Goal: Navigation & Orientation: Find specific page/section

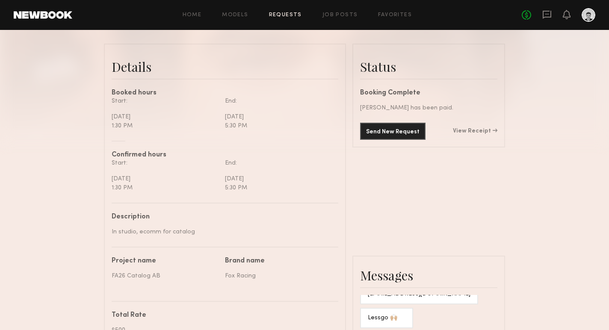
scroll to position [129, 0]
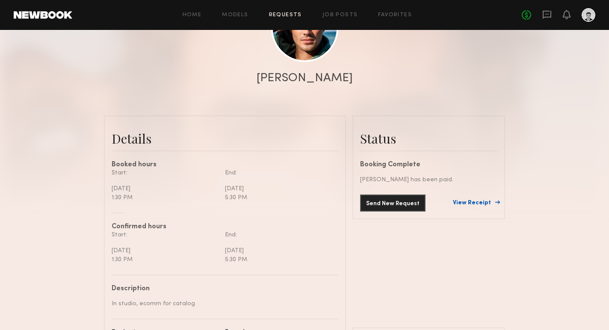
click at [469, 201] on link "View Receipt" at bounding box center [475, 203] width 44 height 6
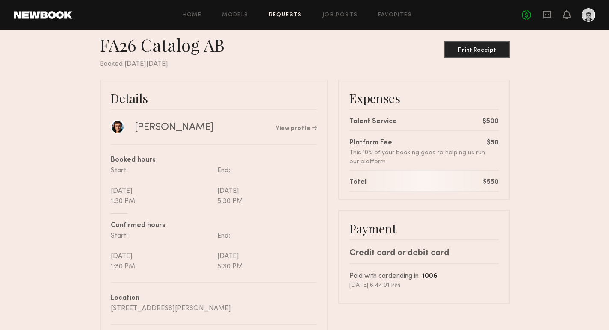
scroll to position [17, 0]
click at [115, 127] on link at bounding box center [118, 126] width 14 height 14
click at [546, 18] on icon at bounding box center [546, 14] width 9 height 9
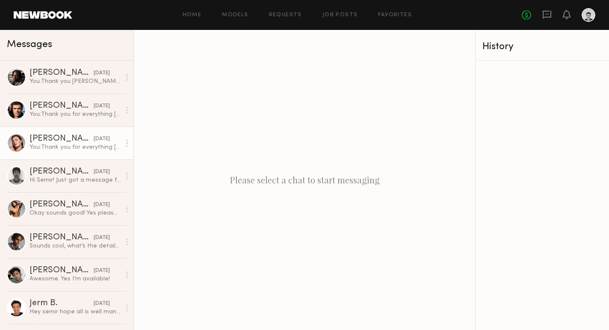
click at [18, 144] on div at bounding box center [16, 142] width 19 height 19
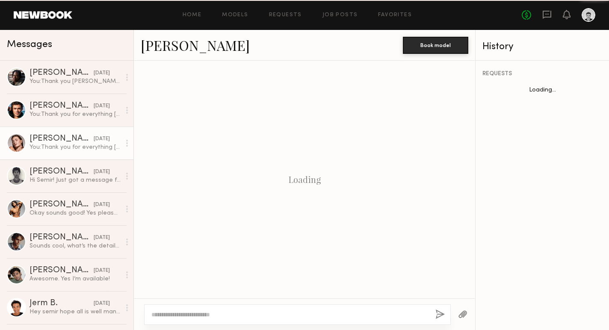
scroll to position [686, 0]
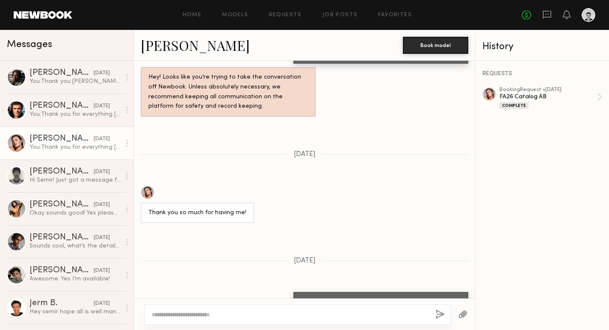
click at [164, 39] on link "Chelsey M." at bounding box center [195, 45] width 109 height 18
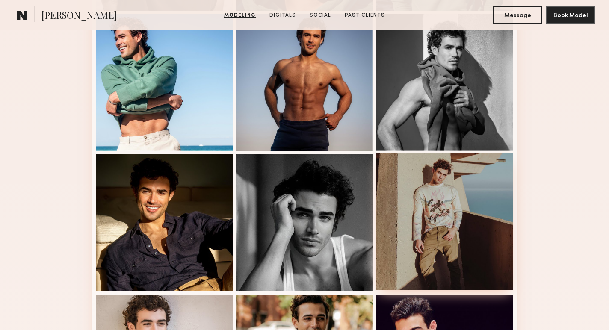
scroll to position [379, 0]
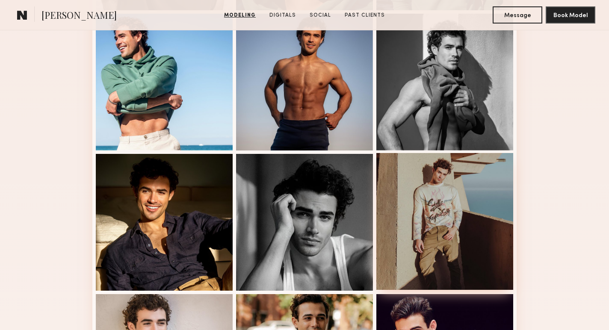
click at [455, 228] on div at bounding box center [444, 221] width 137 height 137
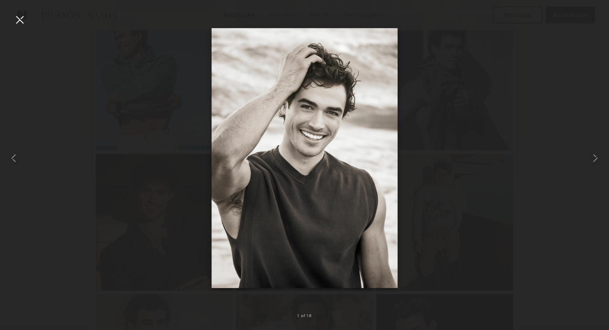
click at [23, 24] on div at bounding box center [20, 20] width 14 height 14
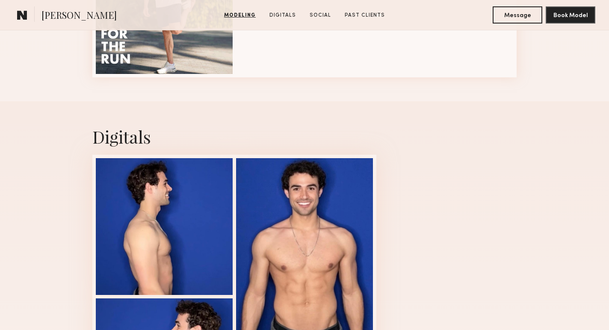
scroll to position [1029, 0]
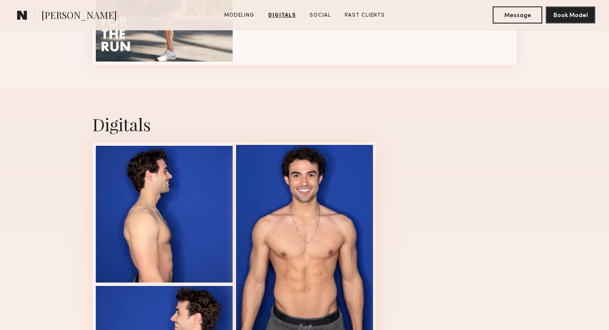
click at [330, 246] on div at bounding box center [304, 283] width 137 height 277
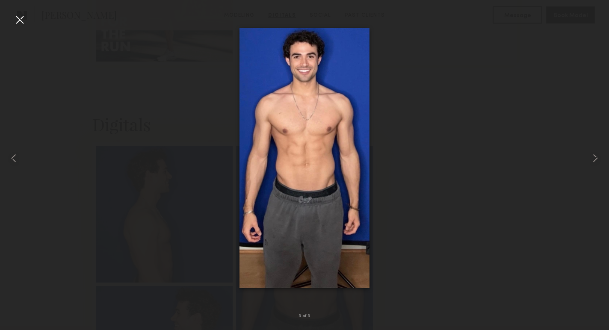
click at [119, 100] on div at bounding box center [304, 158] width 609 height 289
click at [18, 23] on div at bounding box center [20, 20] width 14 height 14
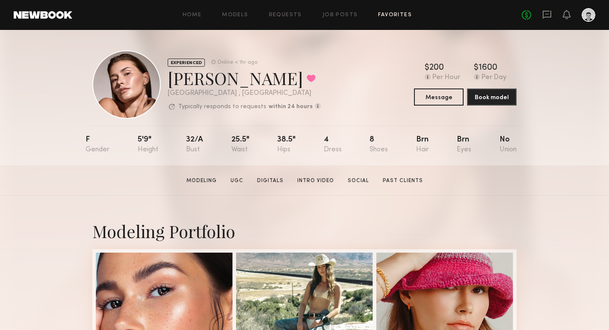
click at [390, 15] on link "Favorites" at bounding box center [395, 15] width 34 height 6
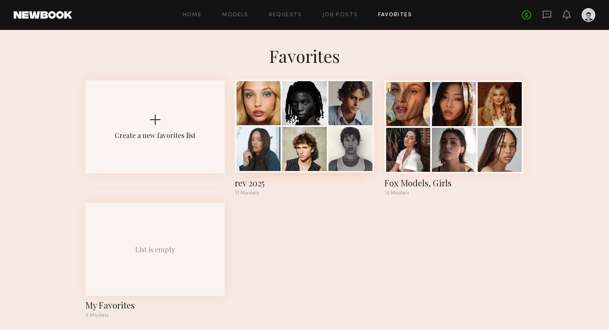
click at [304, 114] on div at bounding box center [304, 103] width 44 height 44
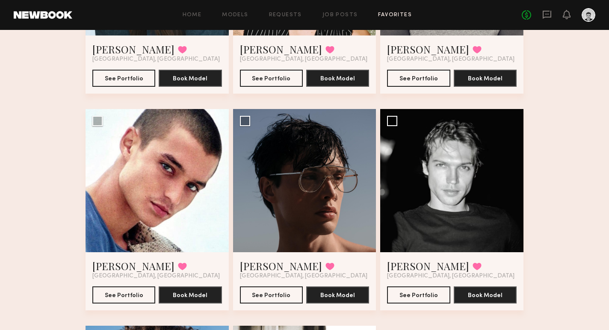
scroll to position [421, 0]
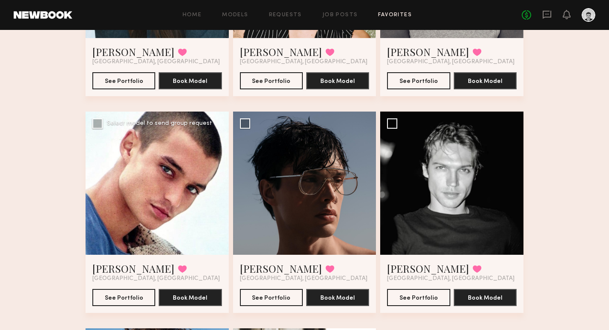
click at [174, 194] on div at bounding box center [157, 183] width 143 height 143
click at [148, 180] on div at bounding box center [157, 183] width 143 height 143
click at [121, 294] on button "See Portfolio" at bounding box center [123, 297] width 63 height 17
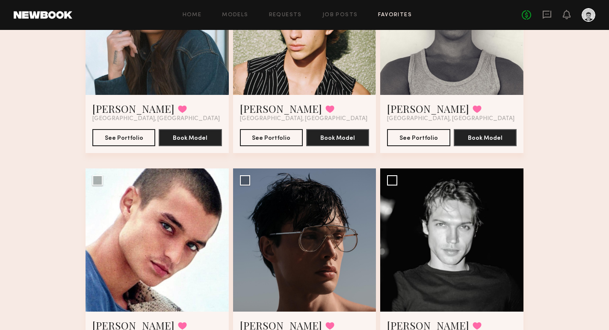
scroll to position [366, 0]
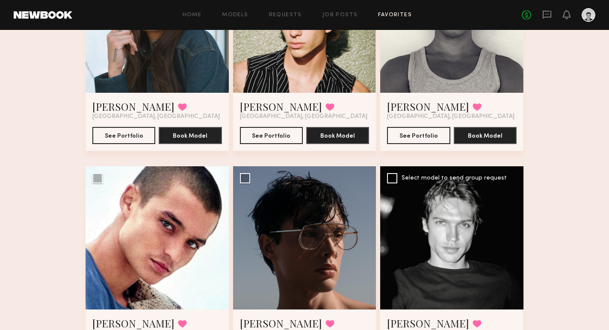
click at [443, 216] on div at bounding box center [451, 237] width 143 height 143
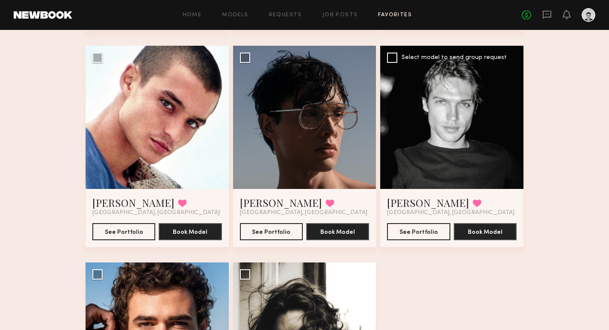
scroll to position [488, 0]
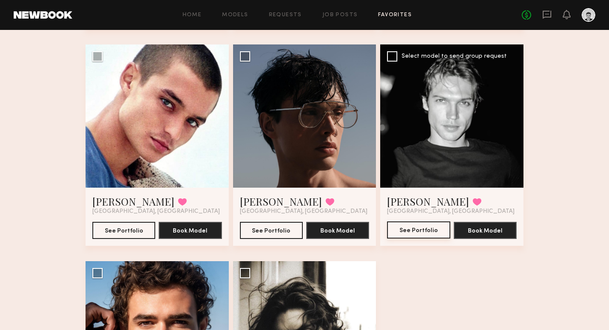
click at [423, 228] on button "See Portfolio" at bounding box center [418, 229] width 63 height 17
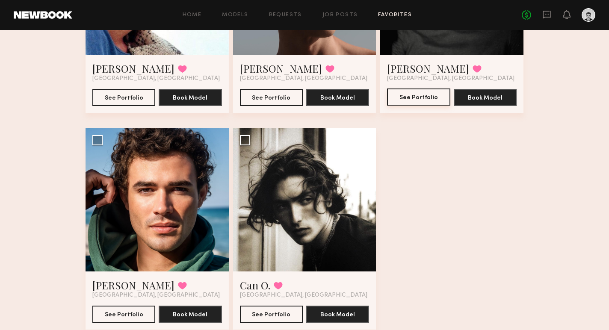
scroll to position [625, 0]
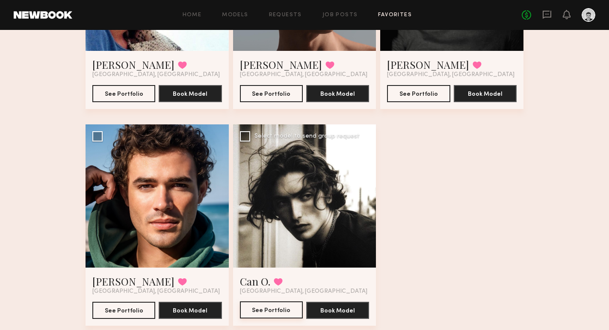
click at [265, 313] on button "See Portfolio" at bounding box center [271, 309] width 63 height 17
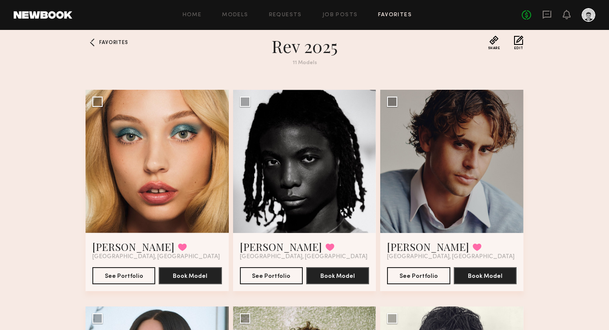
scroll to position [0, 0]
